Goal: Check status: Check status

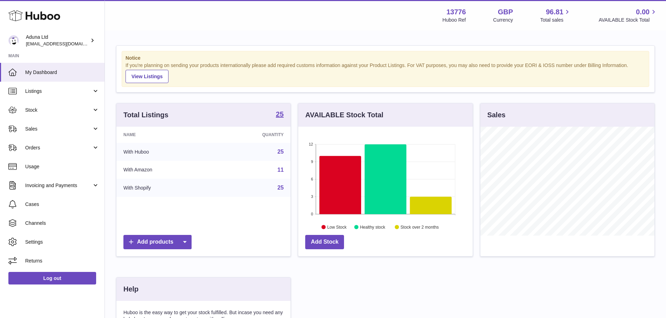
scroll to position [109, 174]
click at [50, 119] on link "Sales" at bounding box center [52, 128] width 104 height 19
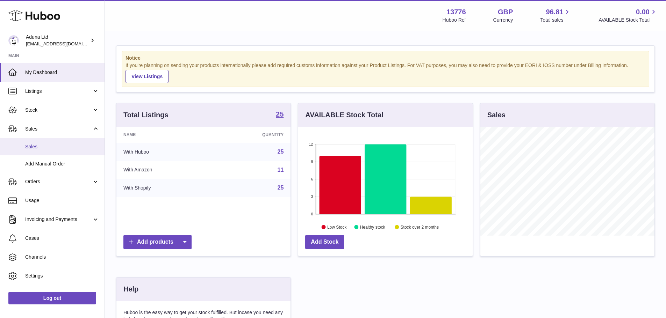
click at [57, 141] on link "Sales" at bounding box center [52, 146] width 104 height 17
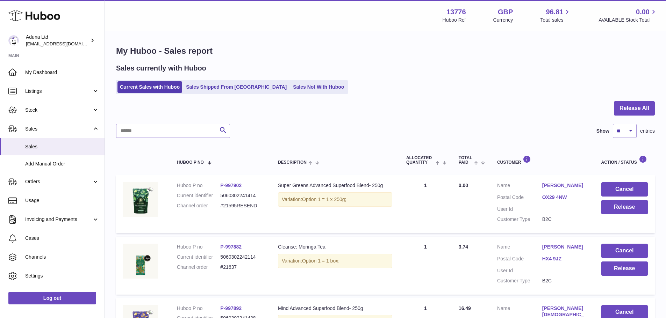
click at [357, 123] on div at bounding box center [385, 112] width 538 height 23
click at [349, 116] on div at bounding box center [385, 112] width 538 height 23
click at [231, 84] on link "Sales Shipped From [GEOGRAPHIC_DATA]" at bounding box center [236, 87] width 106 height 12
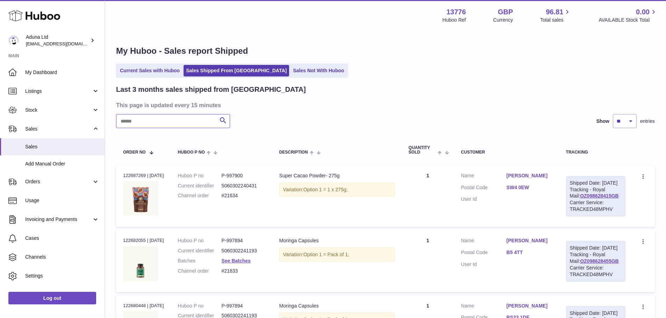
click at [180, 125] on input "text" at bounding box center [173, 121] width 114 height 14
paste input "*********"
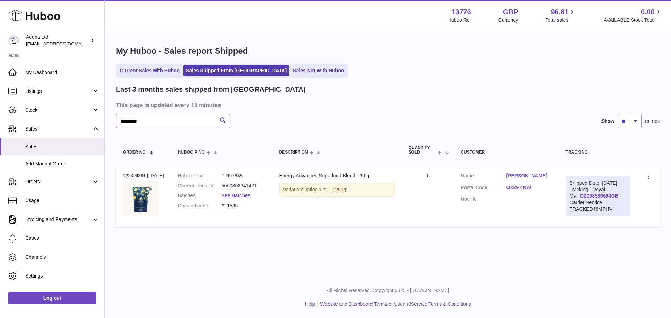
type input "*********"
click at [134, 176] on div "Order no 122399391 | [DATE]" at bounding box center [143, 176] width 41 height 6
click at [134, 176] on div "Order no 122399391 | 6th Aug" at bounding box center [143, 176] width 41 height 6
copy div "122399391"
click at [278, 89] on div "Last 3 months sales shipped from Huboo" at bounding box center [388, 89] width 544 height 9
